Goal: Book appointment/travel/reservation

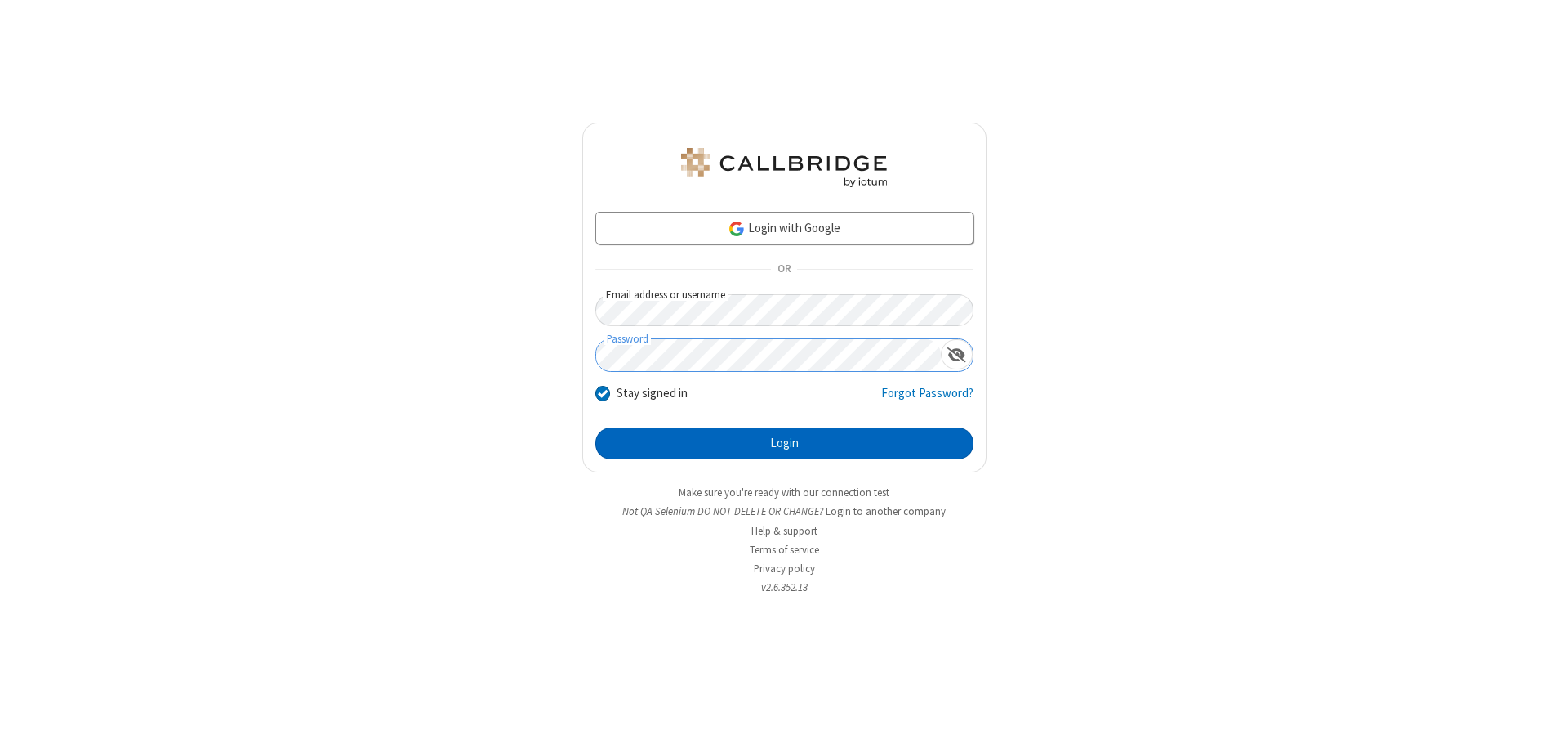
click at [784, 443] on button "Login" at bounding box center [784, 444] width 379 height 33
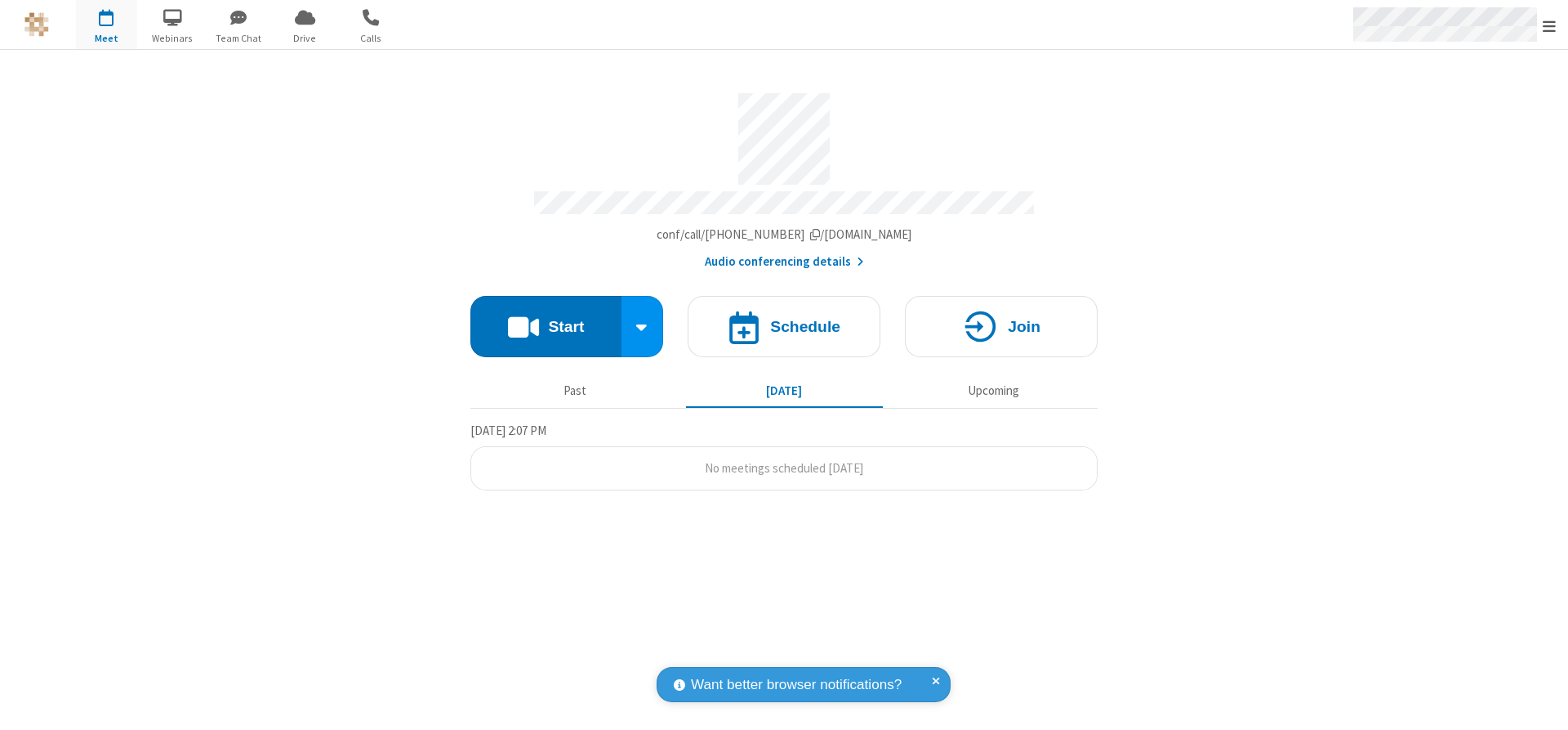
click at [1550, 26] on span "Open menu" at bounding box center [1549, 26] width 13 height 16
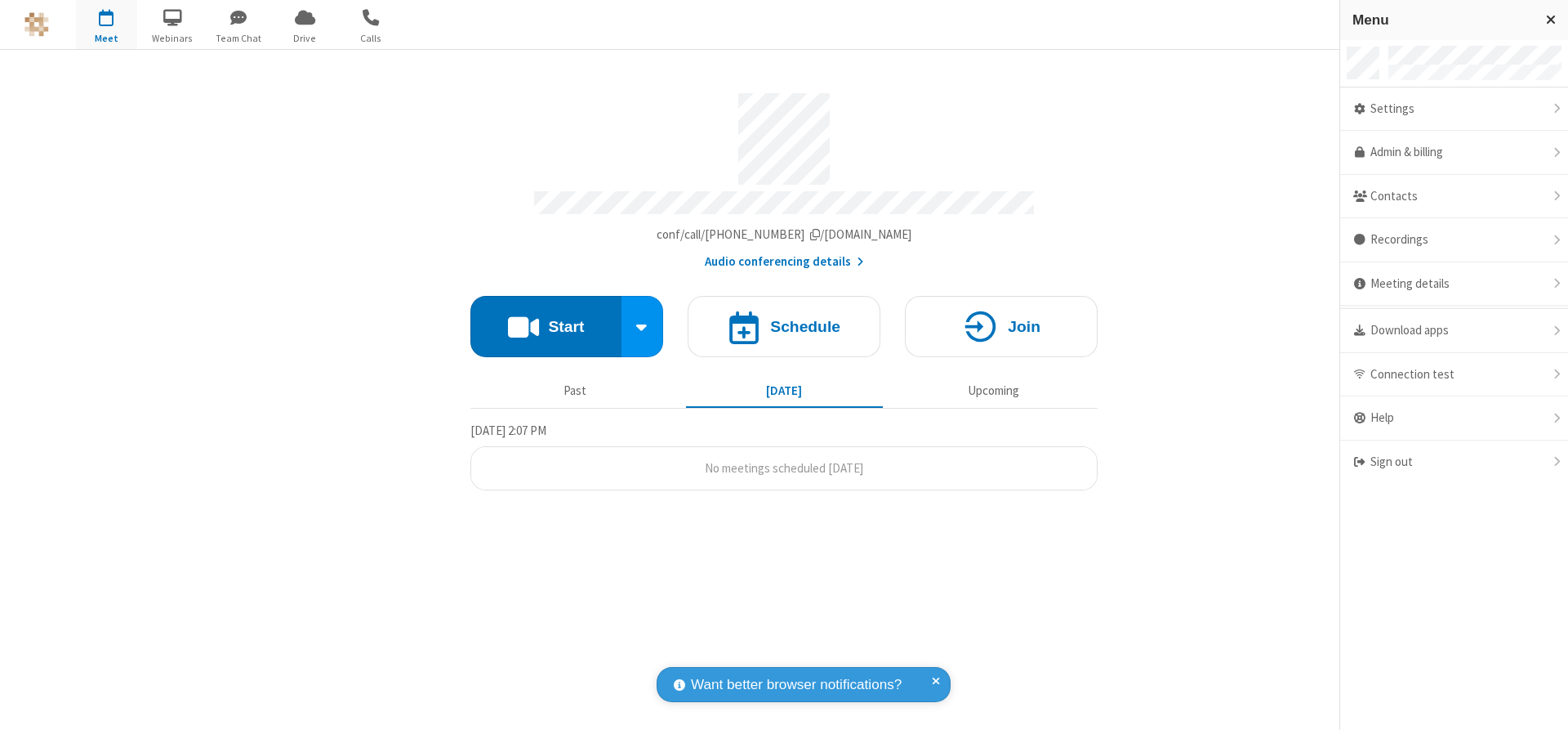
click at [106, 25] on span "button" at bounding box center [107, 17] width 62 height 27
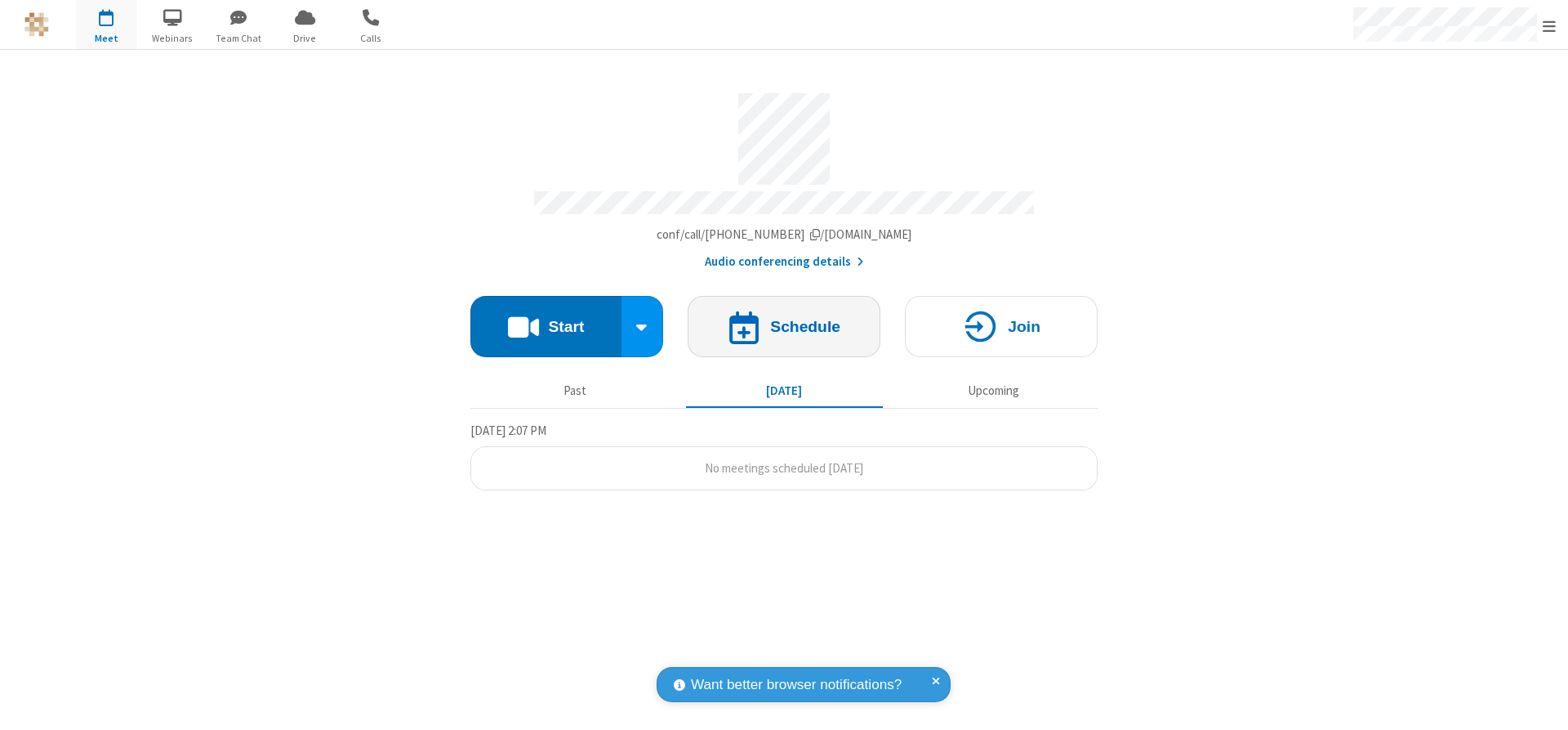
click at [784, 320] on h4 "Schedule" at bounding box center [806, 326] width 70 height 15
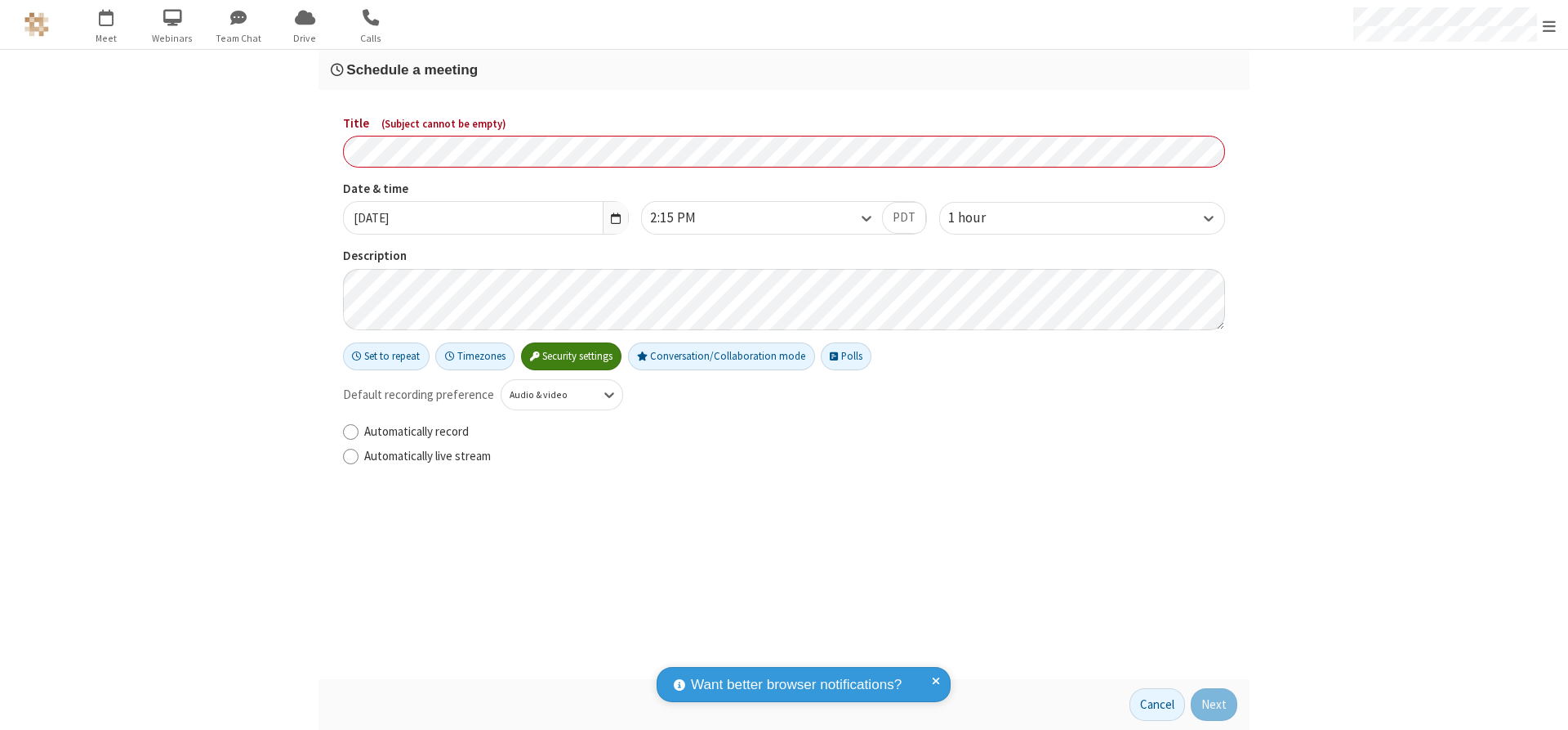
click at [784, 69] on h3 "Schedule a meeting" at bounding box center [784, 69] width 907 height 15
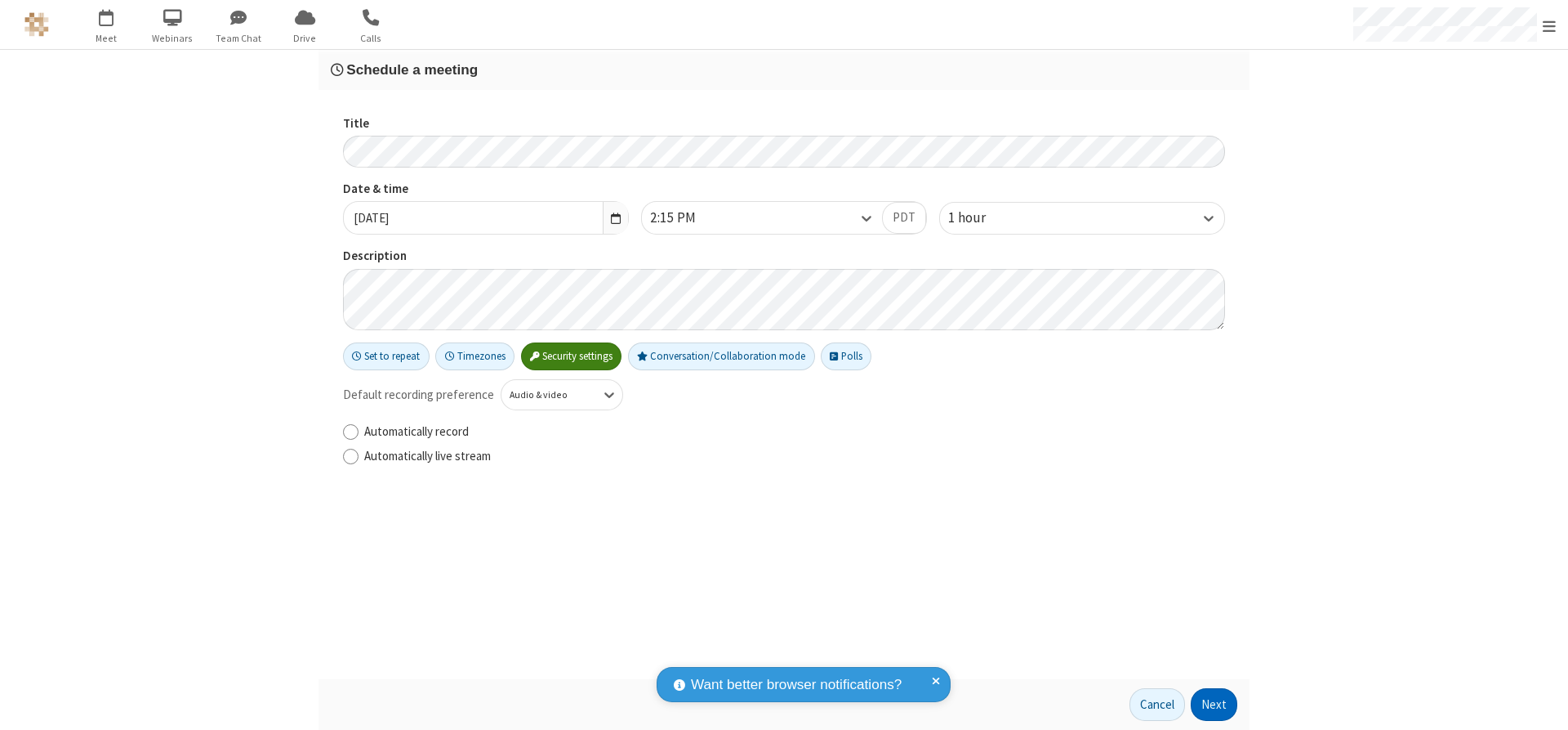
click at [1214, 704] on button "Next" at bounding box center [1214, 704] width 46 height 33
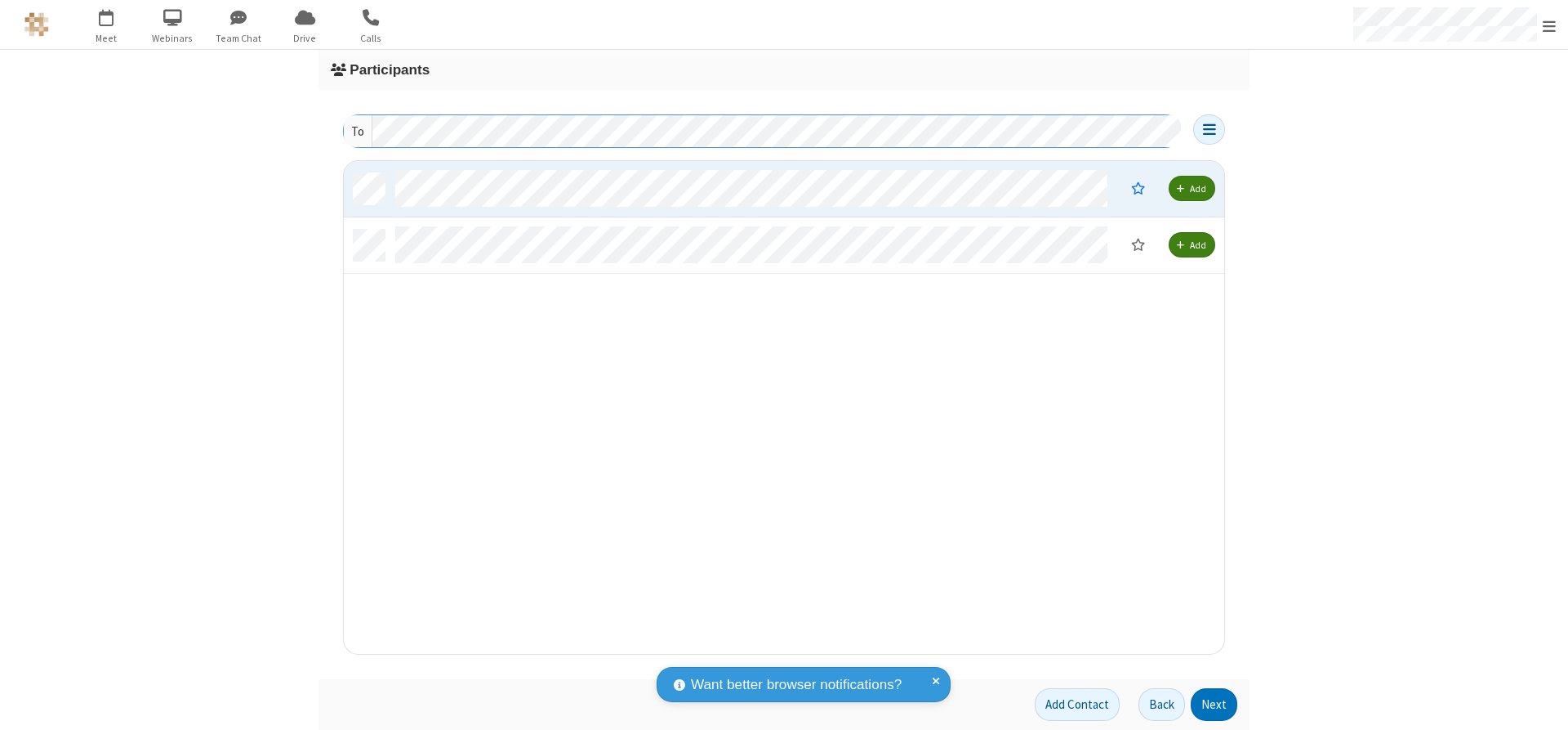
scroll to position [481, 868]
click at [1214, 704] on button "Next" at bounding box center [1214, 704] width 46 height 33
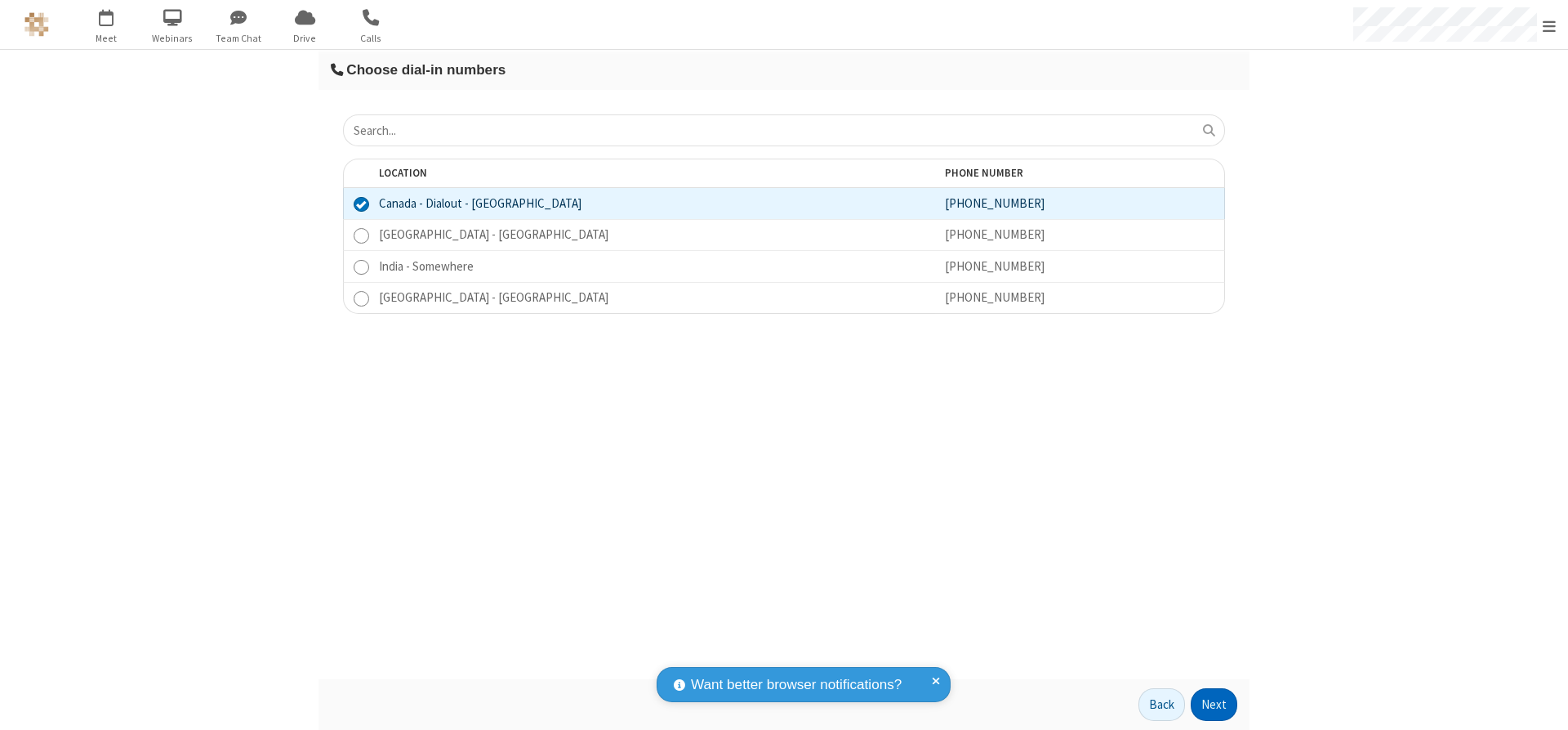
click at [1214, 704] on button "Next" at bounding box center [1214, 704] width 46 height 33
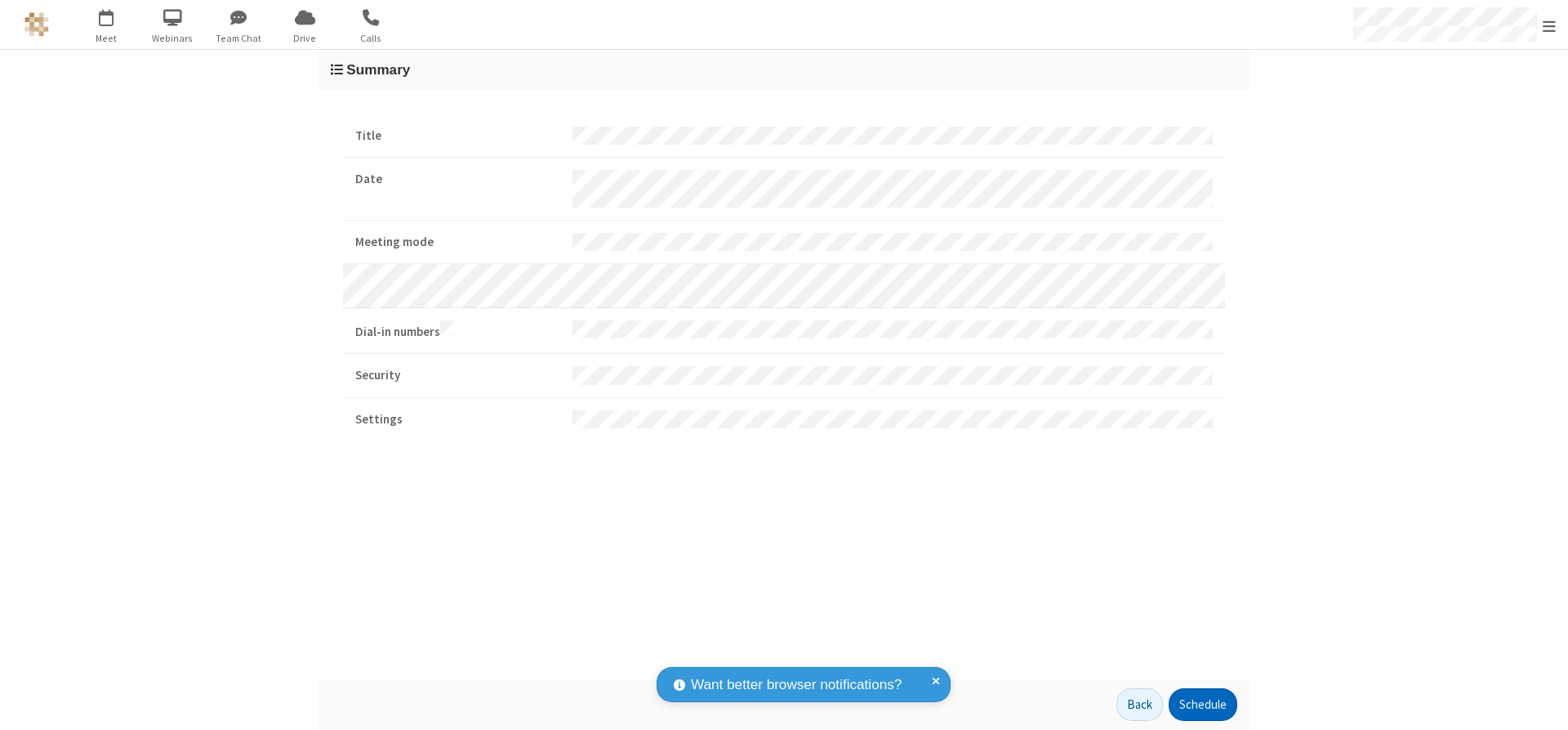
click at [1202, 704] on button "Schedule" at bounding box center [1203, 704] width 69 height 33
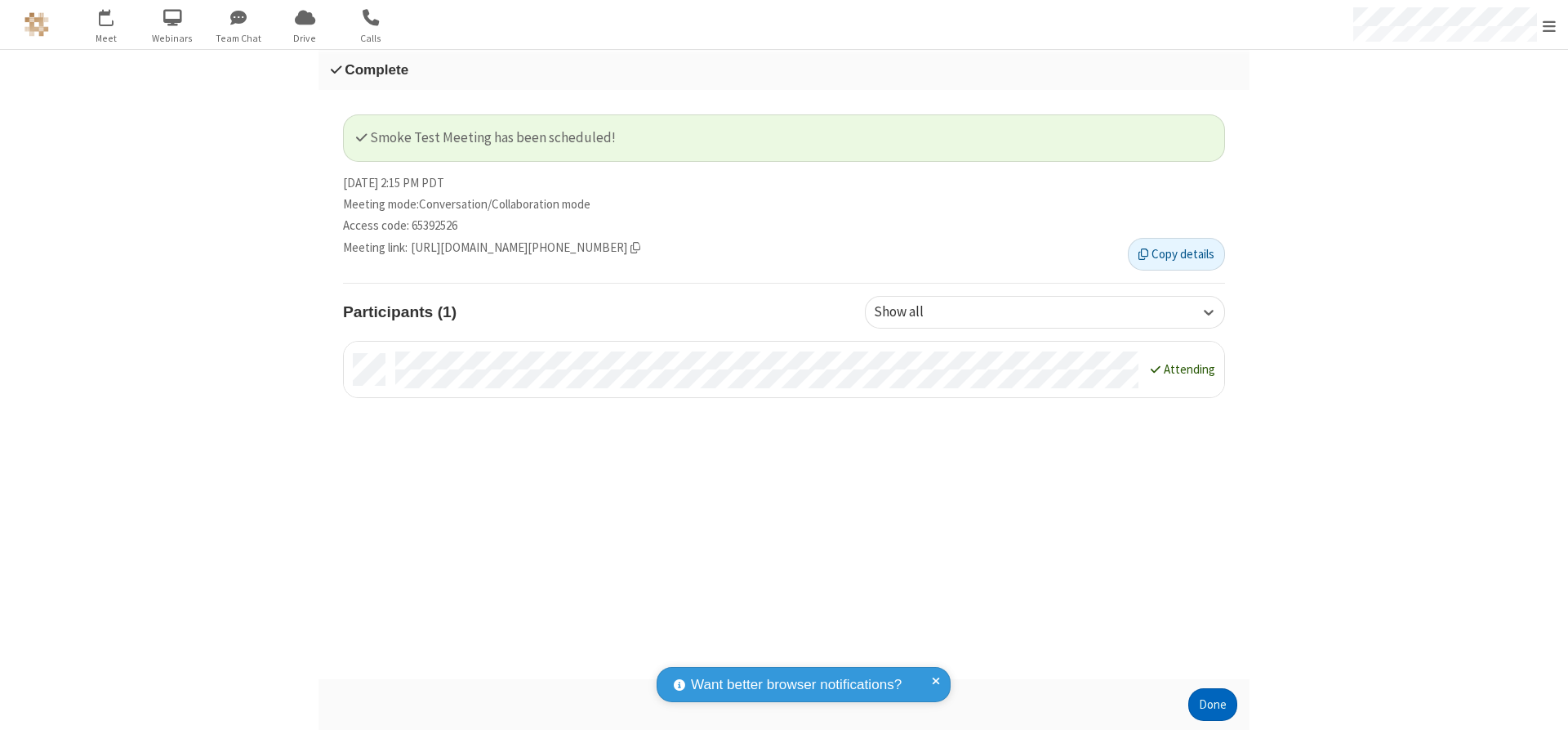
click at [1213, 704] on button "Done" at bounding box center [1213, 704] width 49 height 33
